Goal: Information Seeking & Learning: Learn about a topic

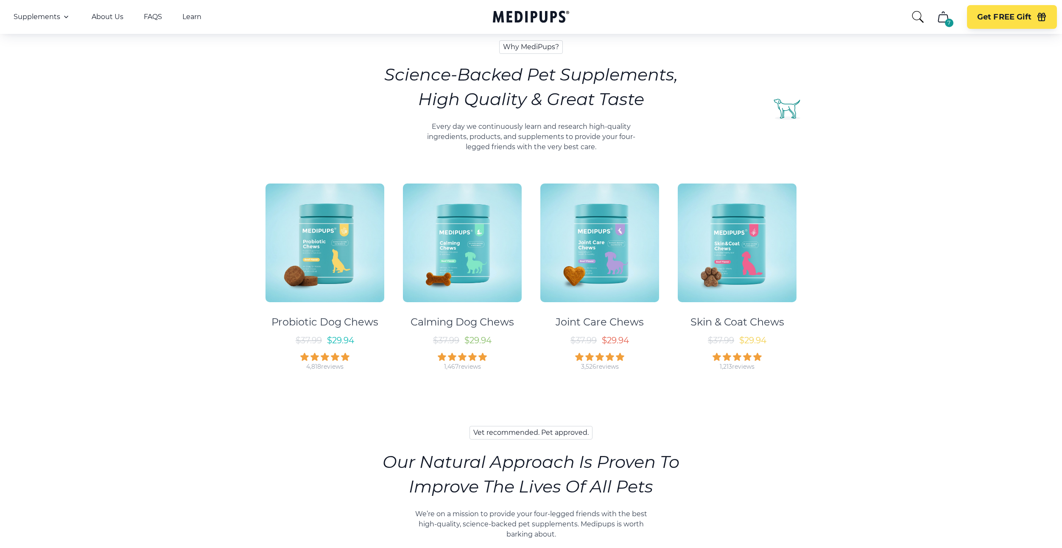
scroll to position [318, 0]
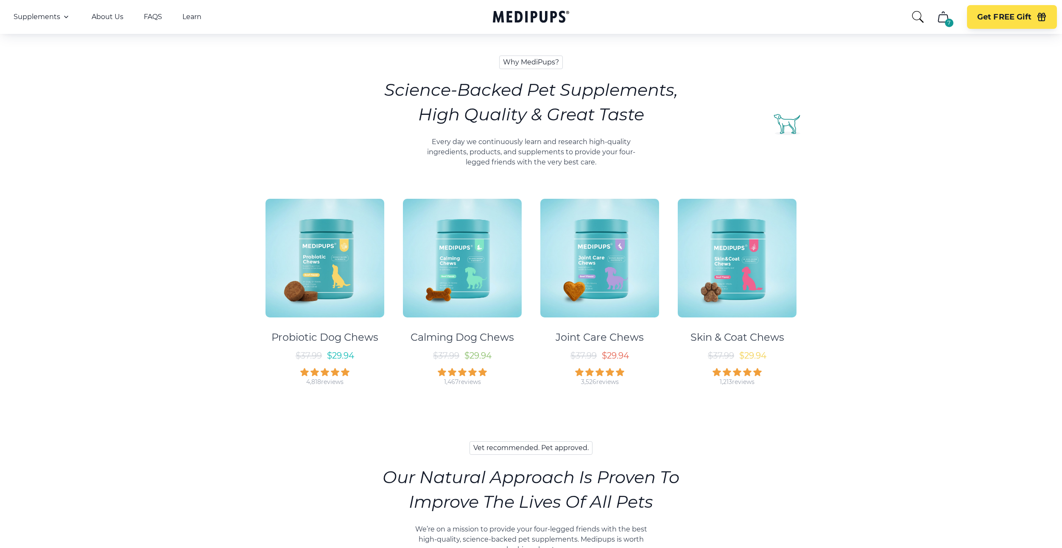
click at [367, 262] on img at bounding box center [324, 258] width 119 height 119
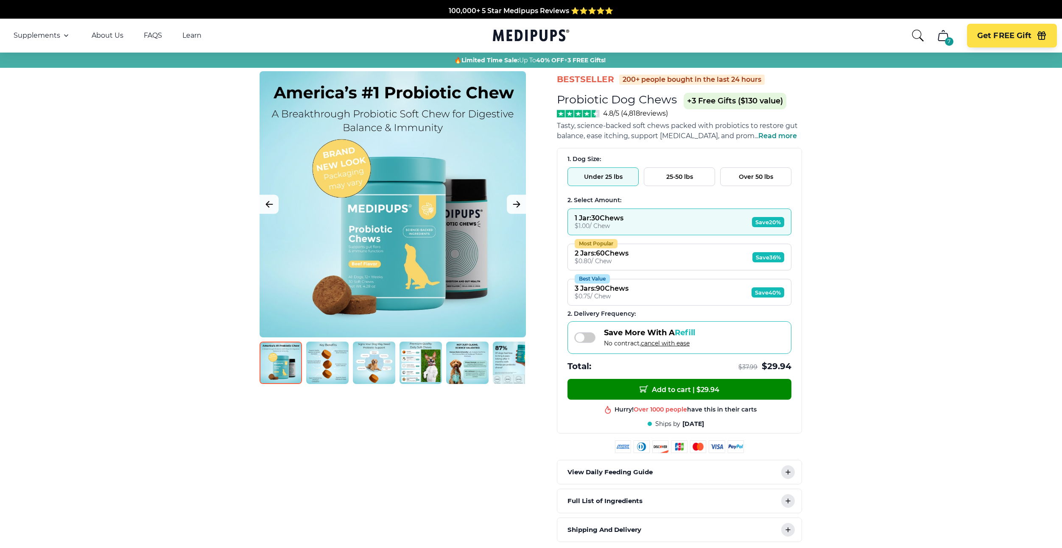
scroll to position [318, 0]
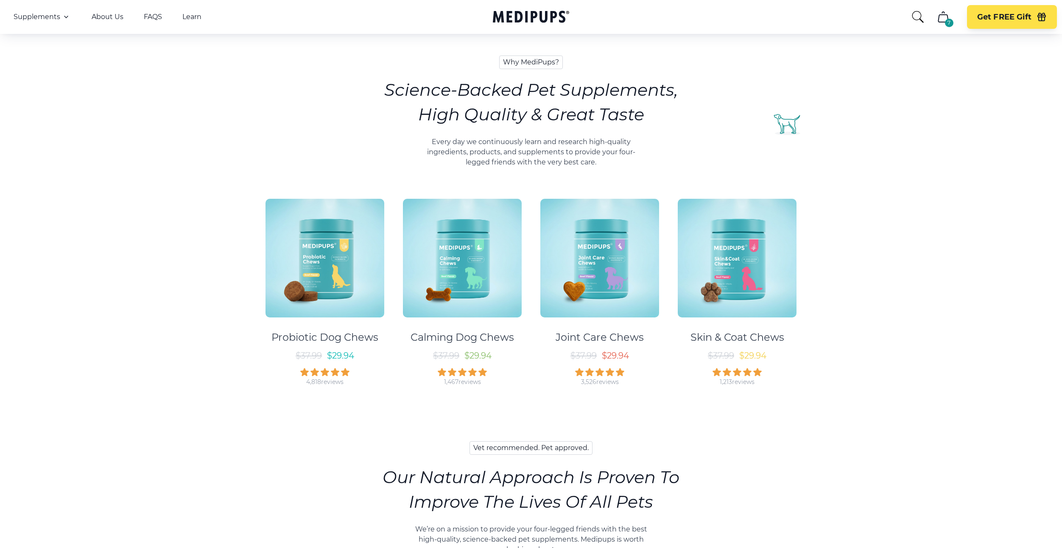
click at [482, 241] on img at bounding box center [462, 258] width 119 height 119
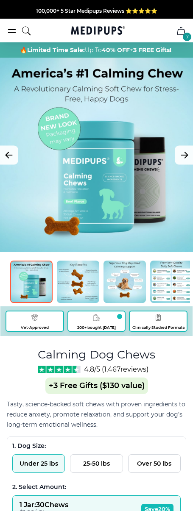
click at [187, 156] on icon "Next Image" at bounding box center [184, 155] width 10 height 11
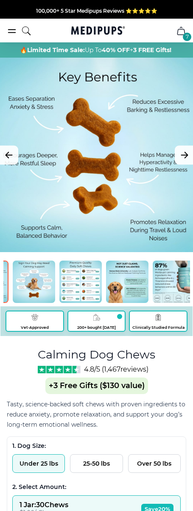
scroll to position [0, 149]
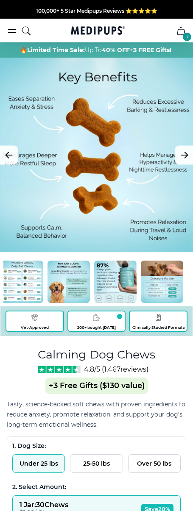
click at [109, 283] on img at bounding box center [115, 282] width 42 height 42
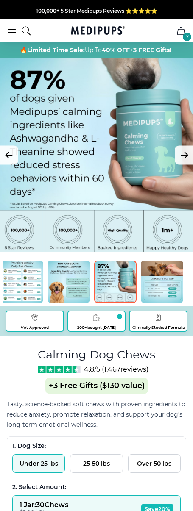
scroll to position [212, 0]
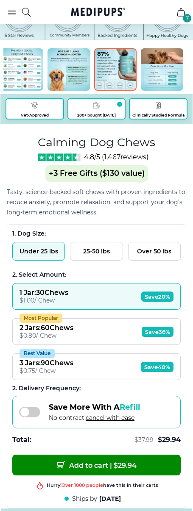
click at [65, 465] on span "Add to cart | $ 29.94" at bounding box center [97, 465] width 80 height 9
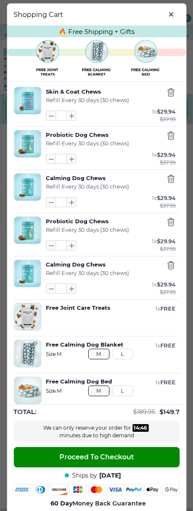
scroll to position [8, 0]
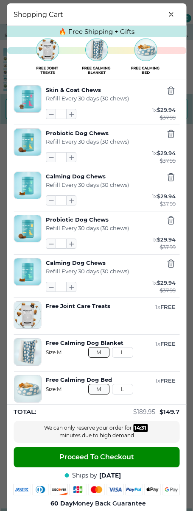
click at [174, 136] on icon "button" at bounding box center [170, 133] width 9 height 9
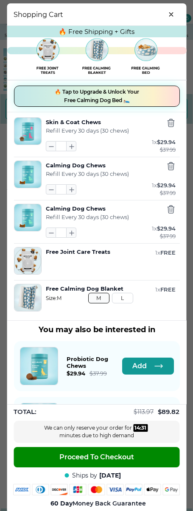
scroll to position [17, 0]
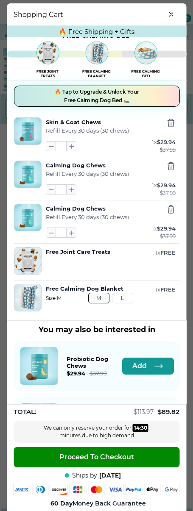
click at [170, 164] on icon "button" at bounding box center [170, 166] width 6 height 8
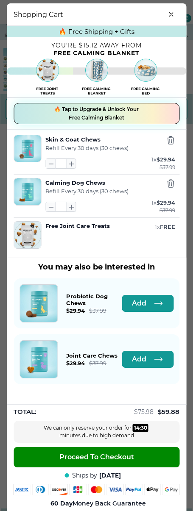
scroll to position [0, 0]
click at [76, 116] on span "🔥 Tap to Upgrade & Unlock Your Free Calming Blanket" at bounding box center [96, 113] width 84 height 17
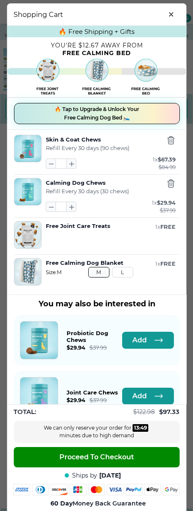
click at [82, 119] on span "🔥 Tap to Upgrade & Unlock Your Free Calming Dog Bed 🛌" at bounding box center [96, 113] width 84 height 17
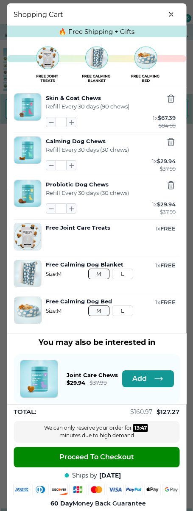
click at [154, 377] on icon "button" at bounding box center [158, 379] width 10 height 10
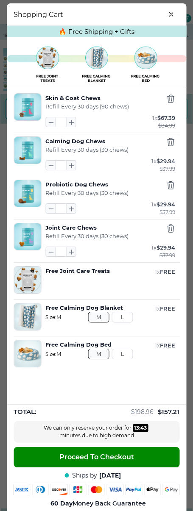
click at [71, 253] on icon "button" at bounding box center [71, 252] width 4 height 4
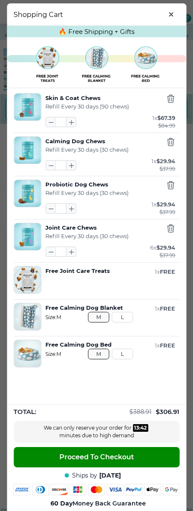
click at [71, 253] on icon "button" at bounding box center [71, 252] width 4 height 4
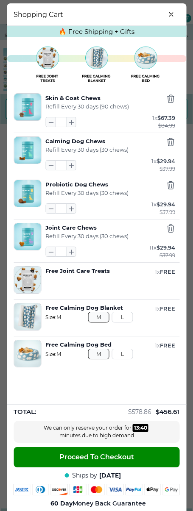
click at [71, 253] on icon "button" at bounding box center [71, 252] width 4 height 4
type input "**"
click at [170, 96] on icon "button" at bounding box center [170, 99] width 6 height 8
type input "**"
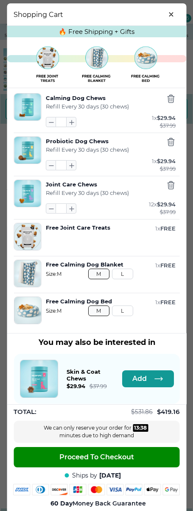
click at [170, 98] on icon "button" at bounding box center [170, 98] width 9 height 9
type input "**"
click at [170, 98] on icon "button" at bounding box center [170, 98] width 9 height 9
type input "**"
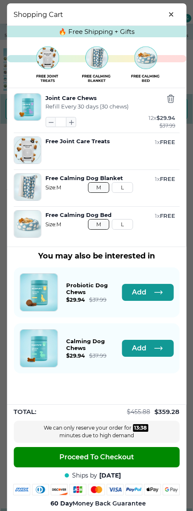
click at [170, 98] on icon "button" at bounding box center [170, 98] width 9 height 9
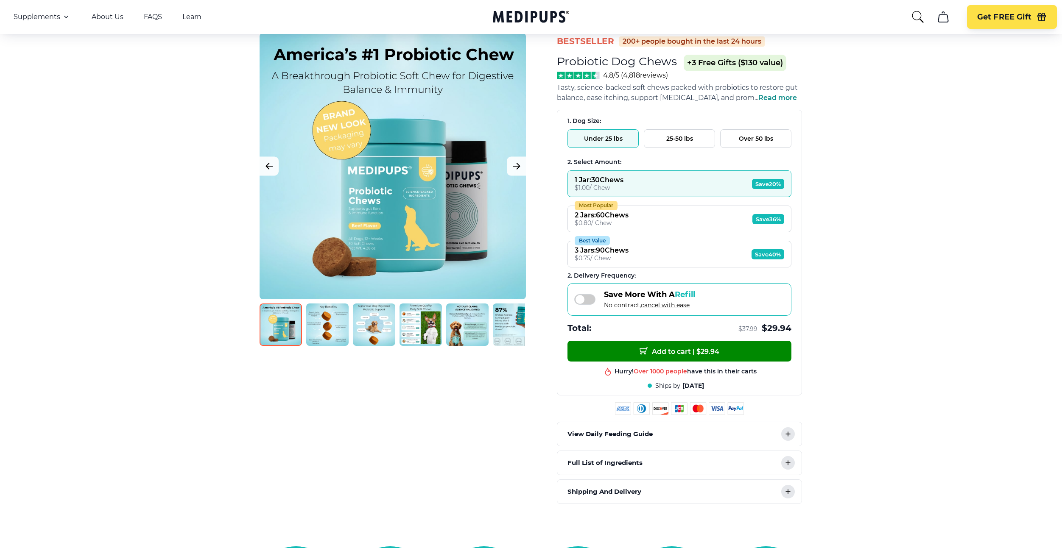
scroll to position [127, 0]
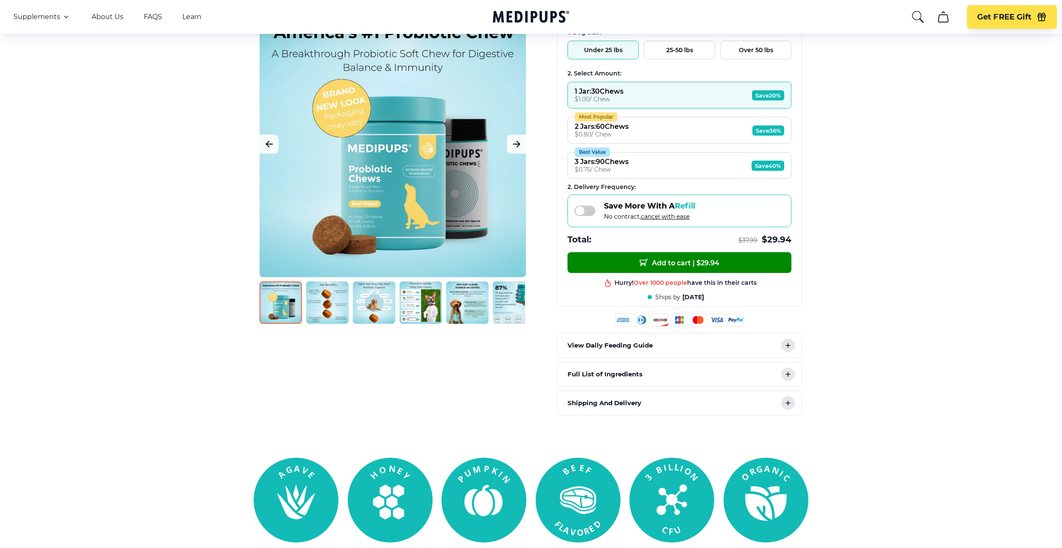
click at [614, 369] on p "Full List of Ingredients" at bounding box center [604, 374] width 75 height 10
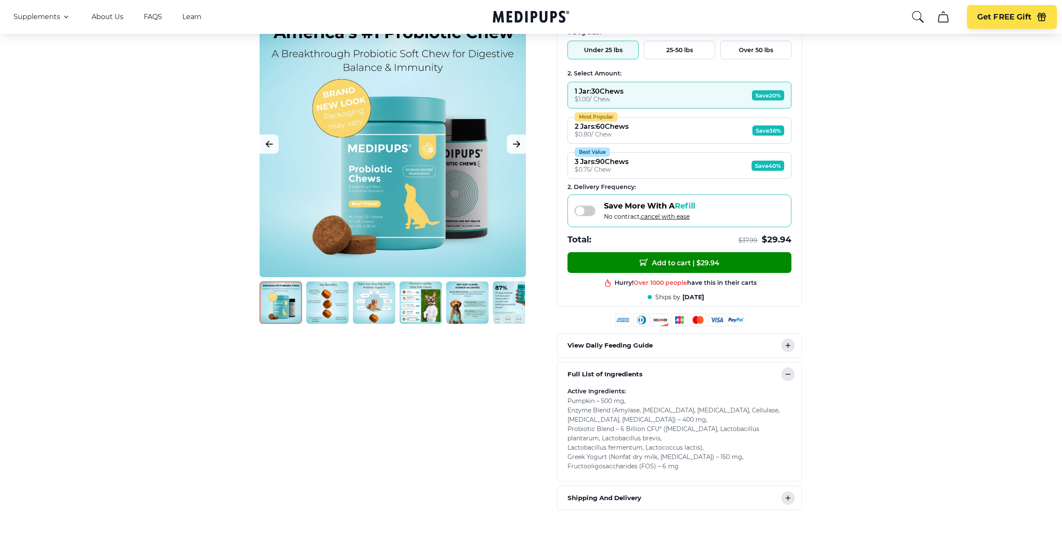
click at [607, 334] on div "View Daily Feeding Guide" at bounding box center [679, 346] width 244 height 24
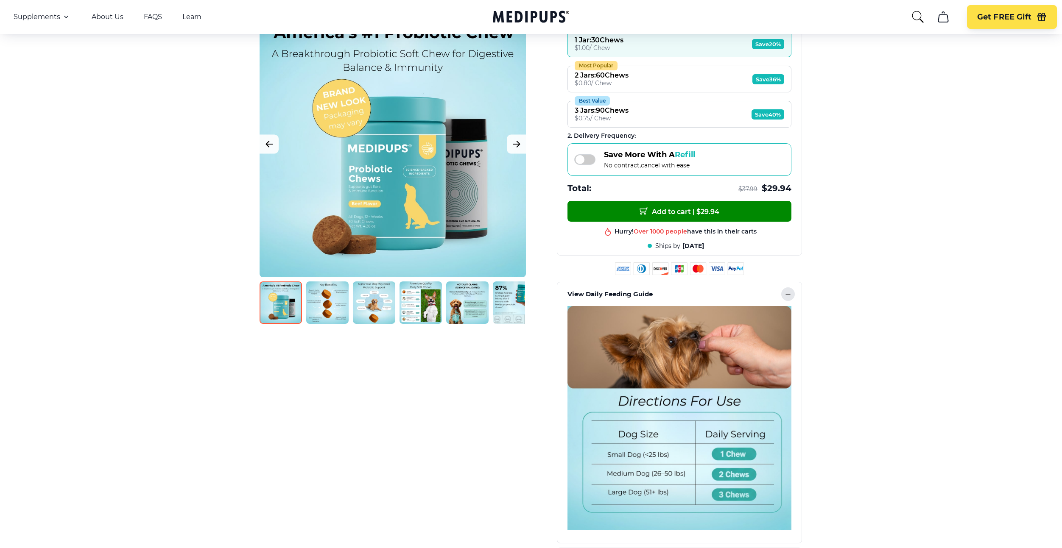
scroll to position [234, 0]
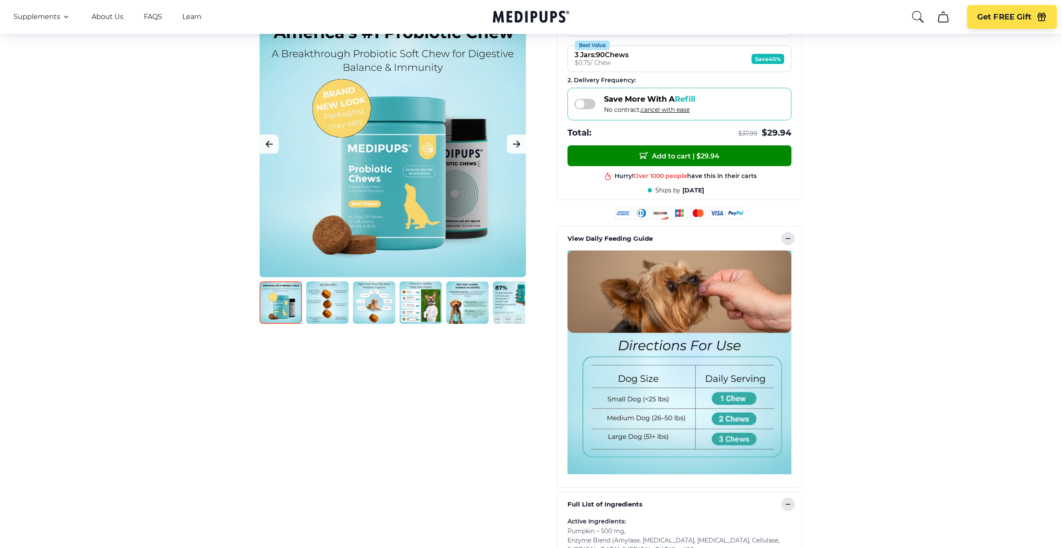
click at [632, 236] on p "View Daily Feeding Guide" at bounding box center [609, 239] width 85 height 10
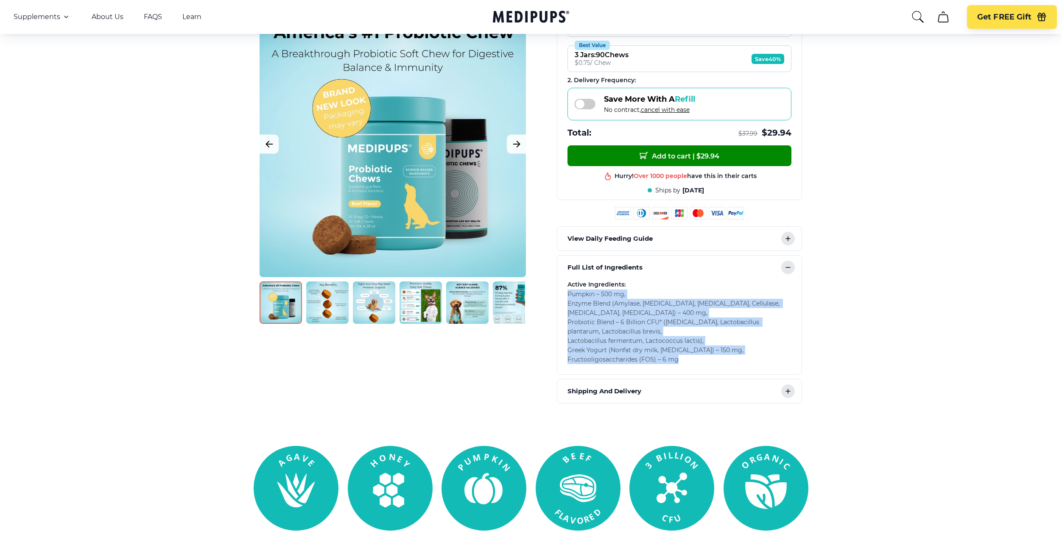
drag, startPoint x: 688, startPoint y: 363, endPoint x: 555, endPoint y: 291, distance: 151.2
click at [555, 291] on div "BestSeller 200+ people bought in the last 24 hours Probiotic Dog Chews (+ 3 Fre…" at bounding box center [531, 121] width 560 height 566
copy span "Pumpkin – 500 mg , Enzyme Blend (Amylase, Protease, Lipase, Cellulase, Lactase,…"
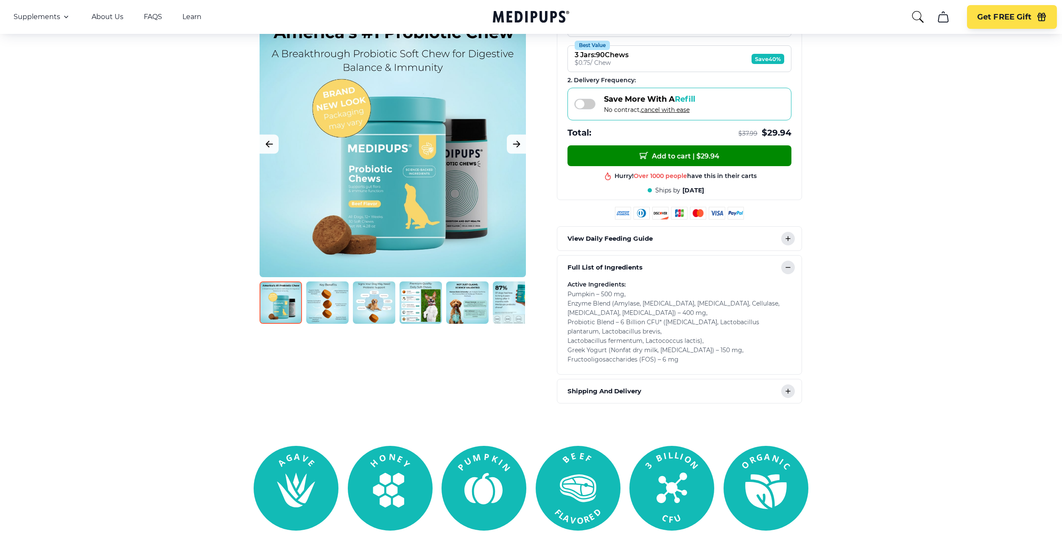
click at [804, 237] on div "BestSeller 200+ people bought in the last 24 hours Probiotic Dog Chews (+ 3 Fre…" at bounding box center [531, 121] width 560 height 566
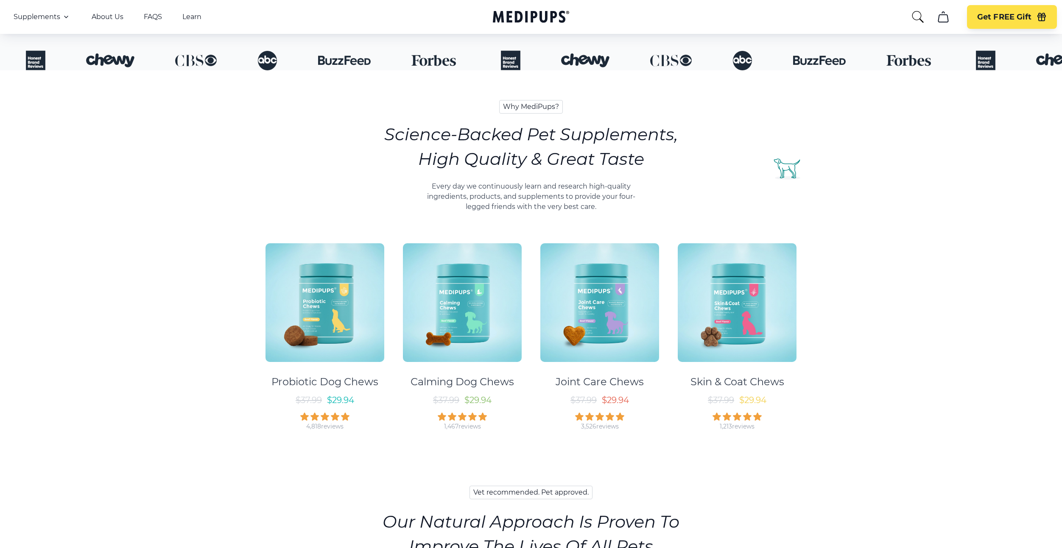
click at [395, 117] on div "Why MediPups? Science-Backed Pet Supplements, High Quality & Great Taste Every …" at bounding box center [531, 265] width 602 height 390
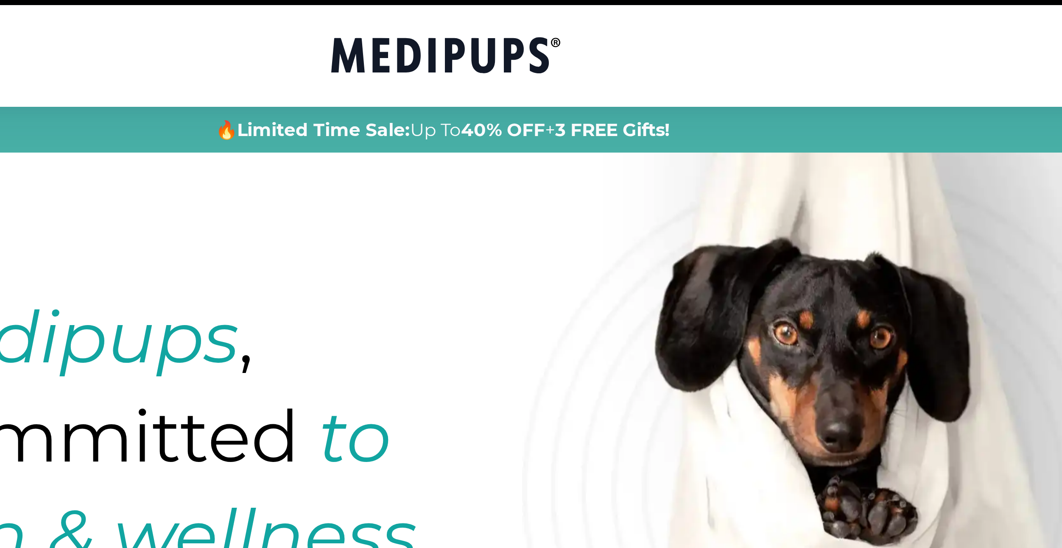
click at [540, 45] on link "Medipups" at bounding box center [531, 36] width 76 height 17
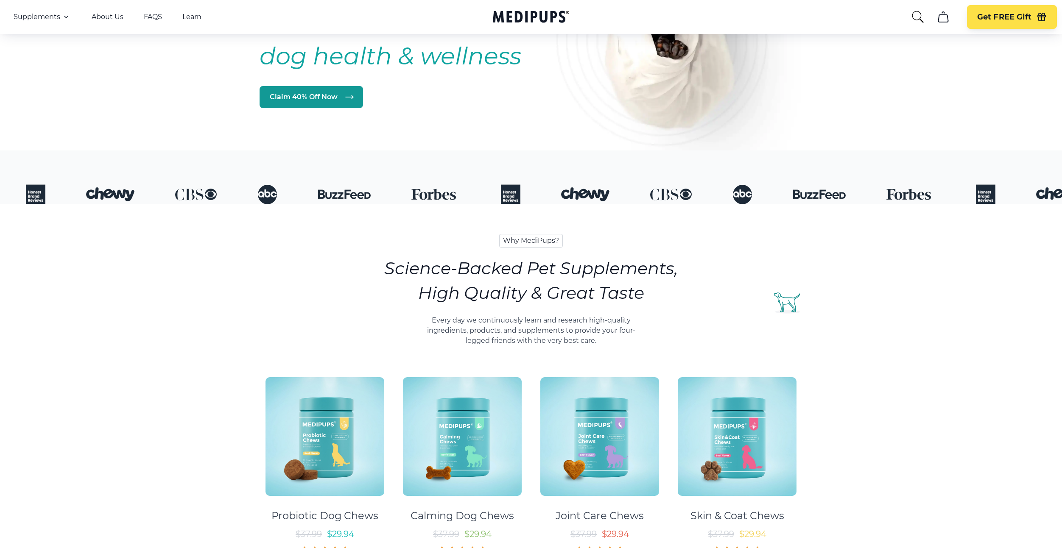
scroll to position [256, 0]
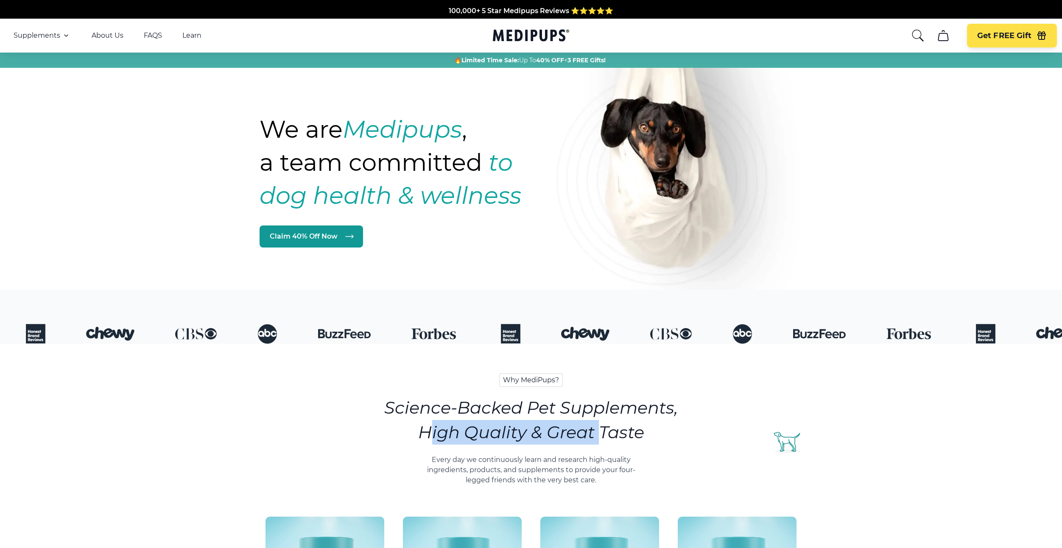
drag, startPoint x: 385, startPoint y: 424, endPoint x: 596, endPoint y: 424, distance: 210.3
click at [594, 424] on div "Why MediPups? Science-Backed Pet Supplements, High Quality & Great Taste Every …" at bounding box center [531, 539] width 602 height 390
click at [650, 432] on h2 "Science-Backed Pet Supplements, High Quality & Great Taste" at bounding box center [530, 420] width 293 height 49
drag, startPoint x: 647, startPoint y: 432, endPoint x: 368, endPoint y: 399, distance: 281.0
click at [368, 399] on div "Why MediPups? Science-Backed Pet Supplements, High Quality & Great Taste Every …" at bounding box center [531, 539] width 602 height 390
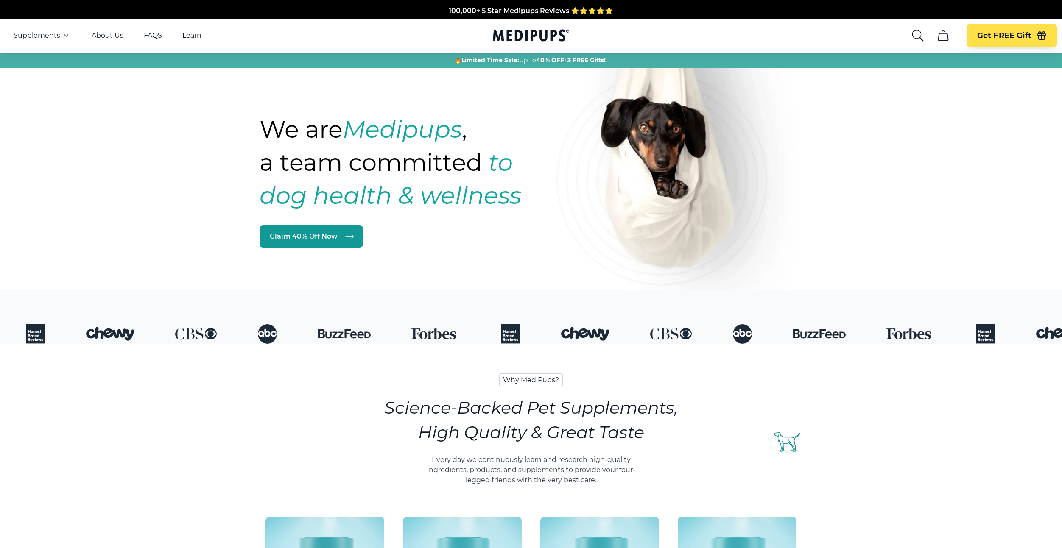
copy h2 "Science-Backed Pet Supplements, High Quality & Great Taste"
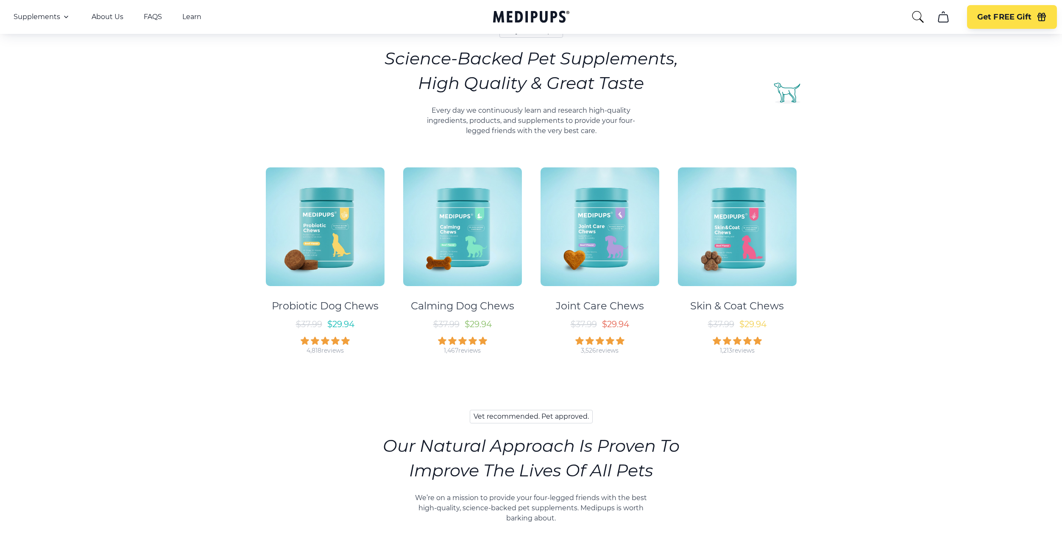
scroll to position [612, 0]
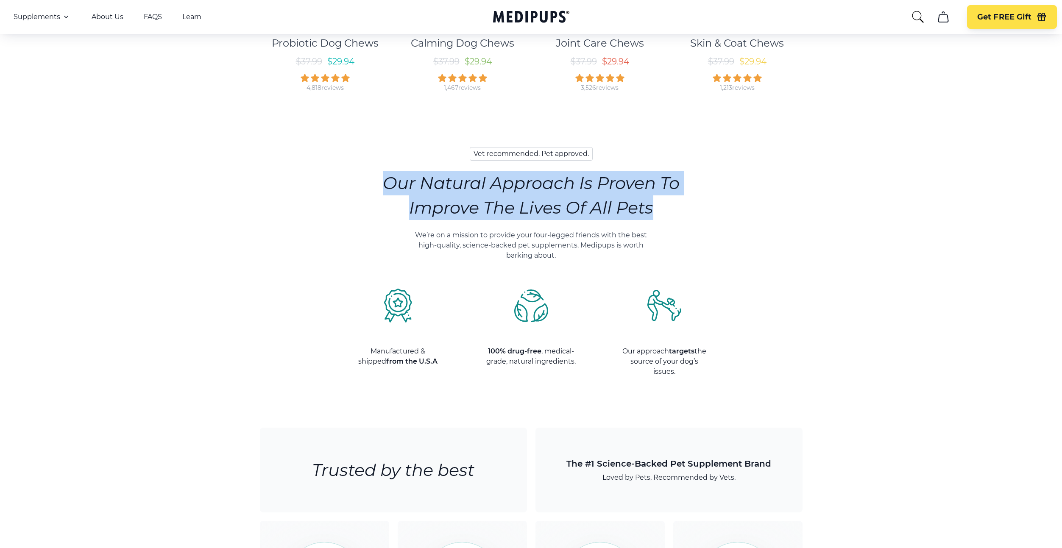
drag, startPoint x: 372, startPoint y: 198, endPoint x: 361, endPoint y: 232, distance: 35.3
click at [361, 232] on section "Vet recommended. Pet approved. Our Natural Approach Is Proven To Improve The Li…" at bounding box center [531, 262] width 602 height 281
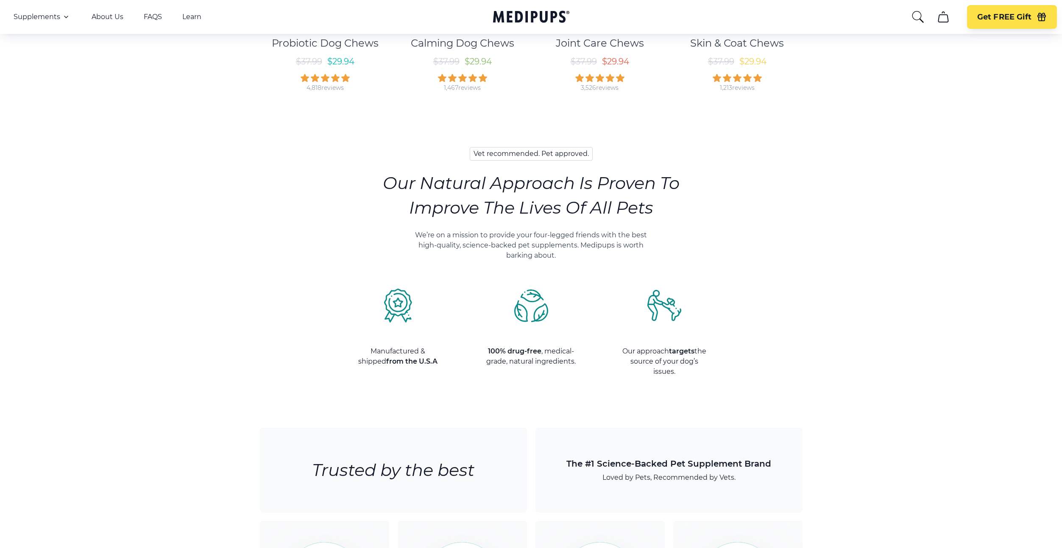
click at [671, 129] on section "Vet recommended. Pet approved. Our Natural Approach Is Proven To Improve The Li…" at bounding box center [531, 262] width 602 height 281
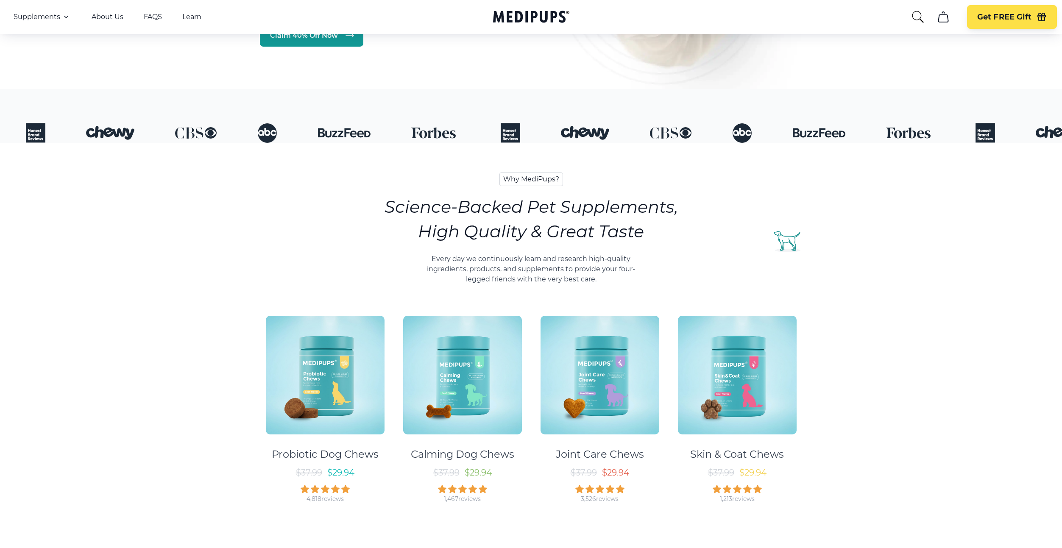
click at [400, 286] on div "Why MediPups? Science-Backed Pet Supplements, High Quality & Great Taste Every …" at bounding box center [531, 338] width 602 height 390
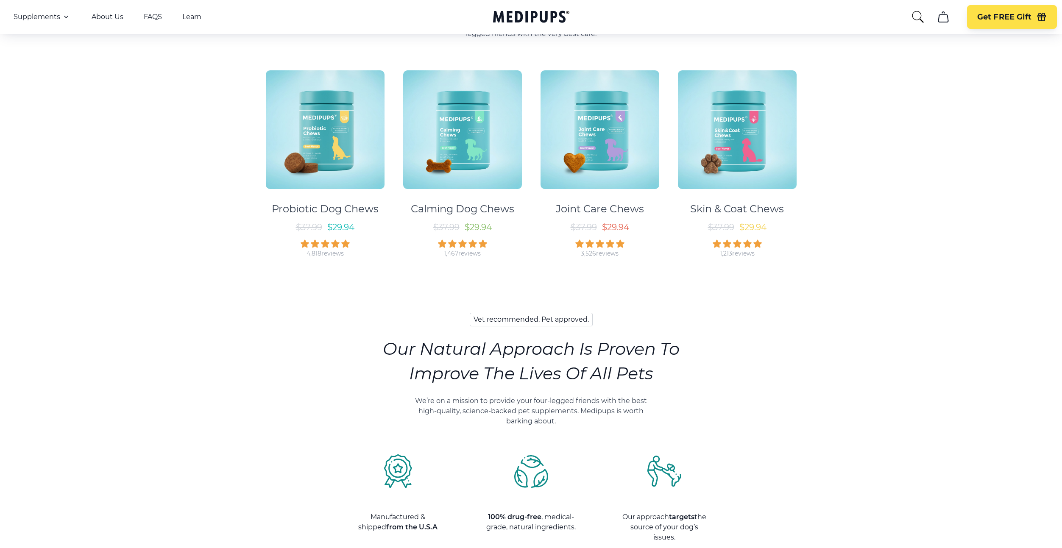
scroll to position [552, 0]
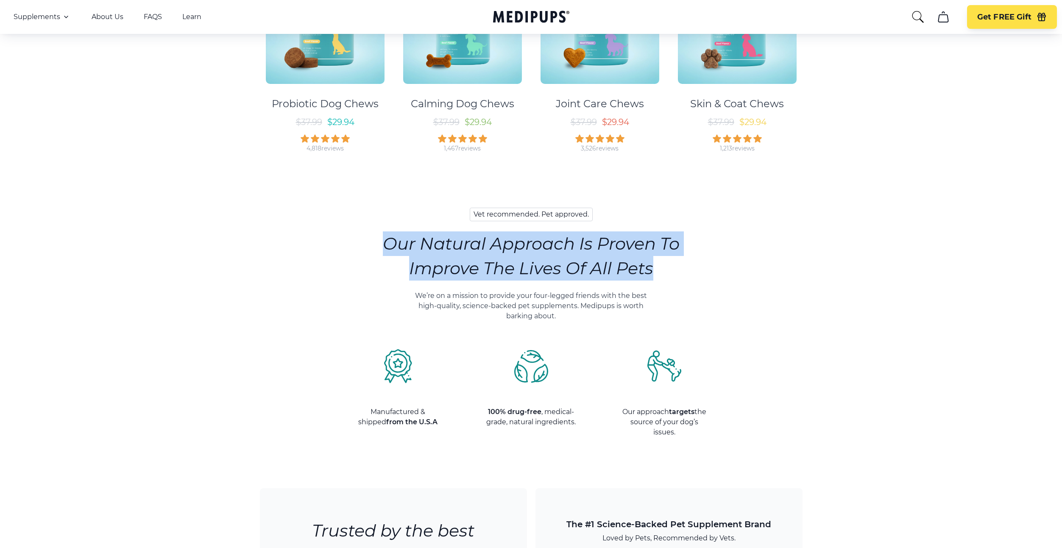
drag, startPoint x: 357, startPoint y: 240, endPoint x: 351, endPoint y: 290, distance: 50.4
click at [351, 290] on section "Vet recommended. Pet approved. Our Natural Approach Is Proven To Improve The Li…" at bounding box center [531, 322] width 602 height 281
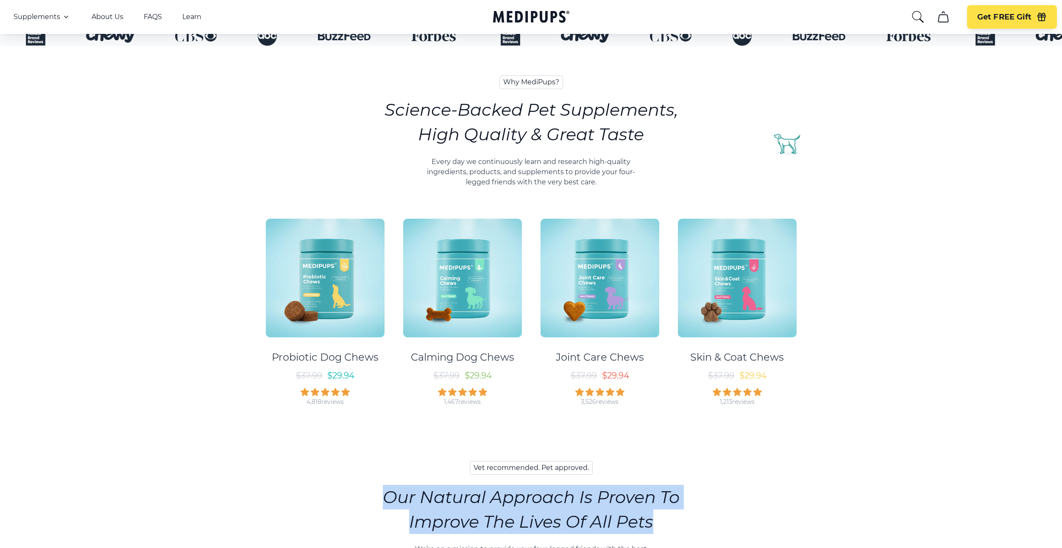
scroll to position [0, 0]
